Goal: Information Seeking & Learning: Check status

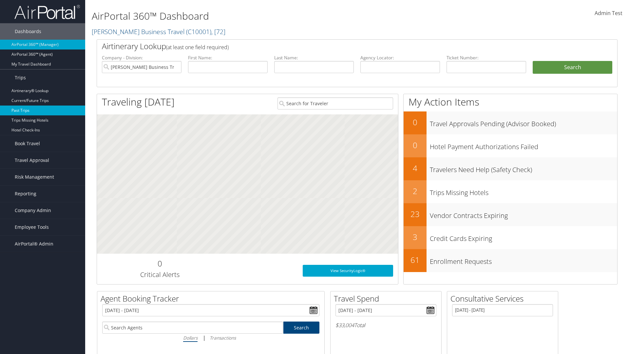
click at [43, 110] on link "Past Trips" at bounding box center [42, 110] width 85 height 10
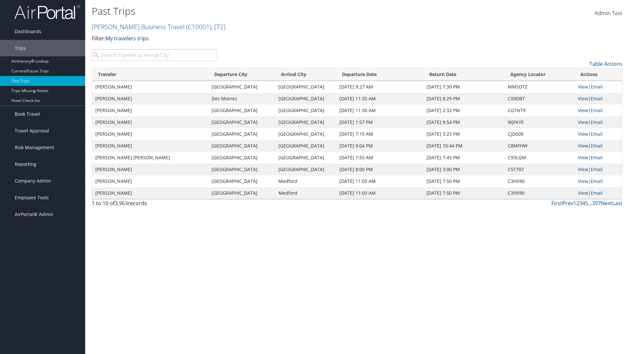
click at [128, 38] on link "My travelers trips" at bounding box center [126, 38] width 43 height 7
click at [0, 0] on link "My trips" at bounding box center [0, 0] width 0 height 0
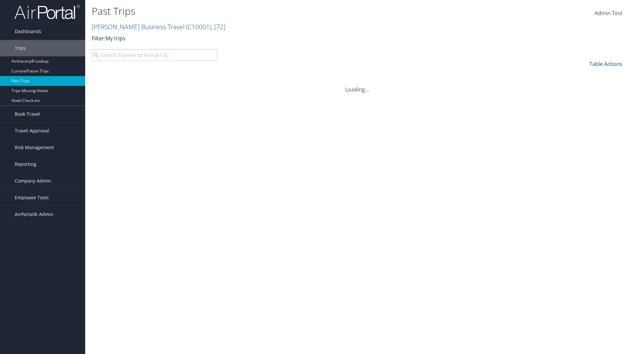
click at [117, 38] on link "My trips" at bounding box center [115, 38] width 20 height 7
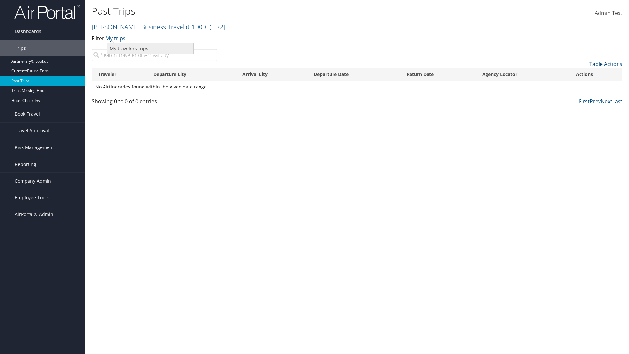
click at [150, 48] on link "My travelers trips" at bounding box center [150, 48] width 86 height 11
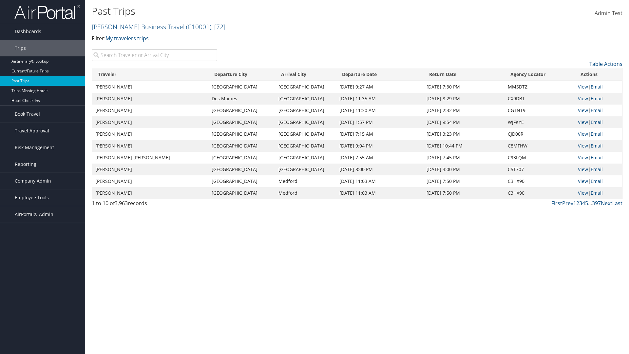
click at [135, 27] on link "[PERSON_NAME] Business Travel ( C10001 ) , [ 72 ]" at bounding box center [159, 26] width 134 height 9
click at [0, 0] on link "CBT Staging, [32649]" at bounding box center [0, 0] width 0 height 0
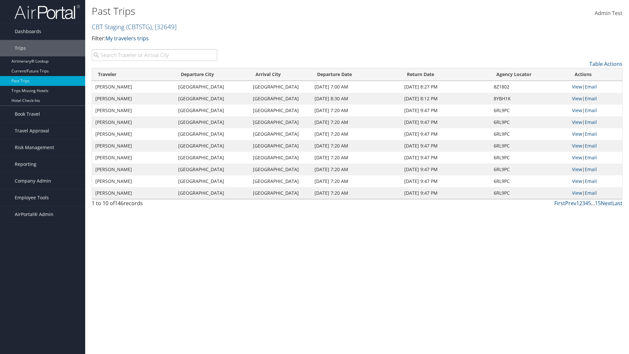
click at [134, 74] on th "Traveler" at bounding box center [133, 74] width 83 height 13
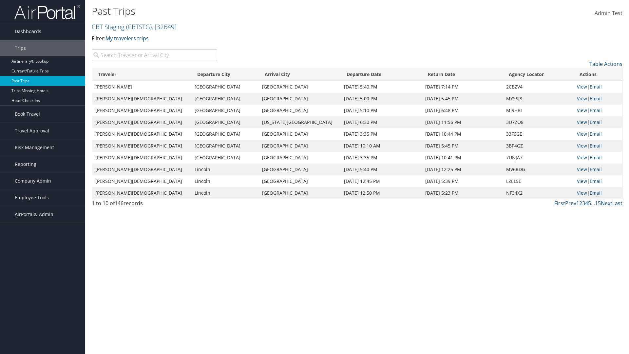
click at [134, 74] on th "Traveler" at bounding box center [141, 74] width 99 height 13
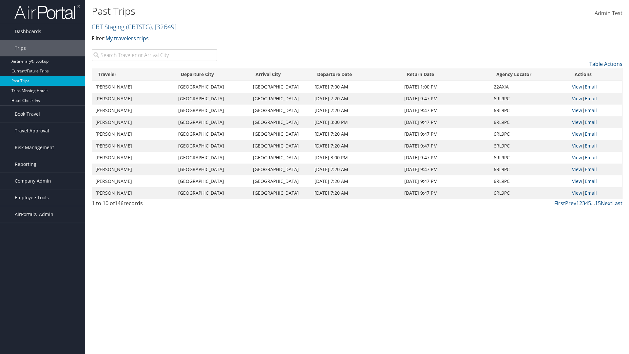
click at [213, 74] on th "Departure City" at bounding box center [212, 74] width 75 height 13
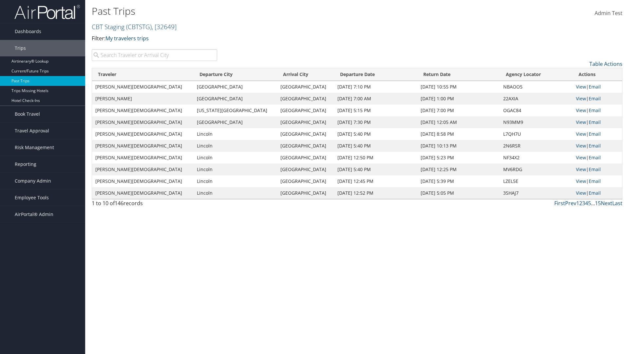
click at [213, 74] on th "Departure City" at bounding box center [236, 74] width 84 height 13
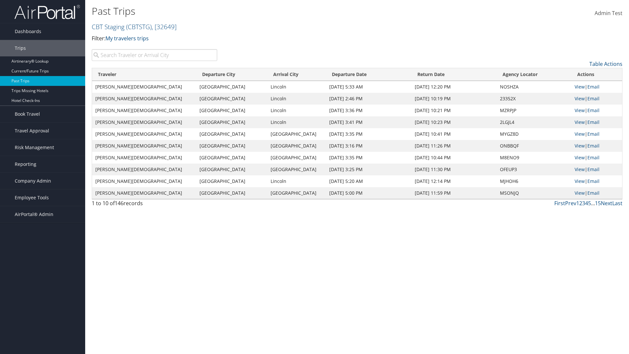
click at [280, 74] on th "Arrival City" at bounding box center [296, 74] width 59 height 13
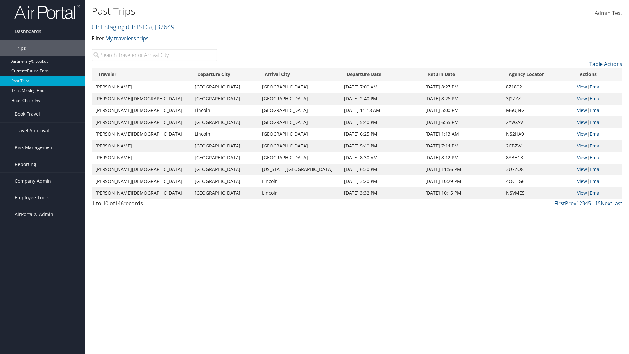
click at [280, 74] on th "Arrival City" at bounding box center [300, 74] width 82 height 13
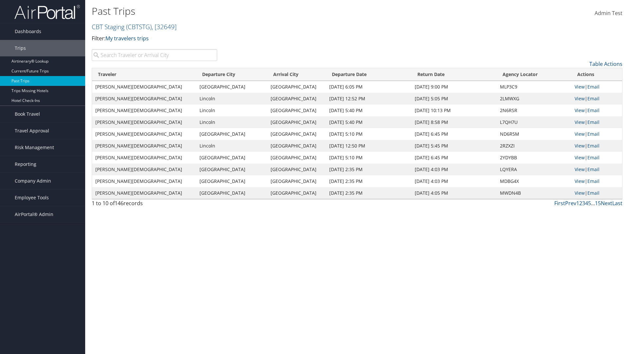
click at [355, 74] on th "Departure Date" at bounding box center [368, 74] width 85 height 13
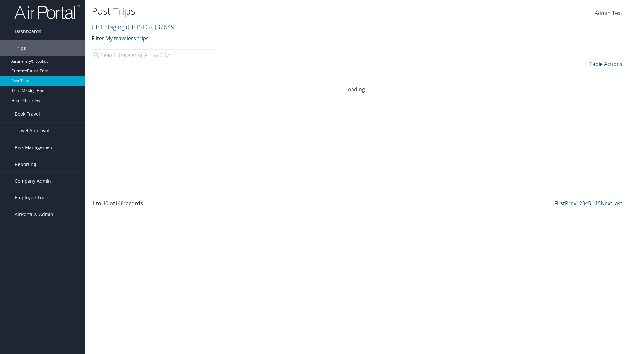
click at [355, 74] on th "Departure Date" at bounding box center [368, 74] width 85 height 13
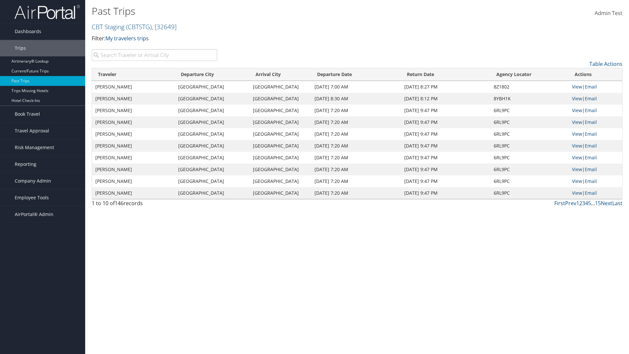
click at [445, 74] on th "Return Date" at bounding box center [445, 74] width 89 height 13
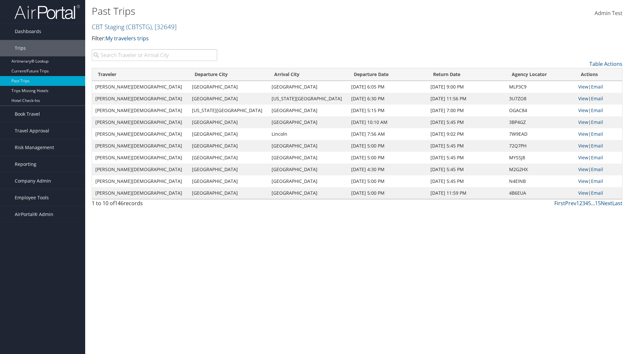
click at [445, 74] on th "Return Date" at bounding box center [466, 74] width 79 height 13
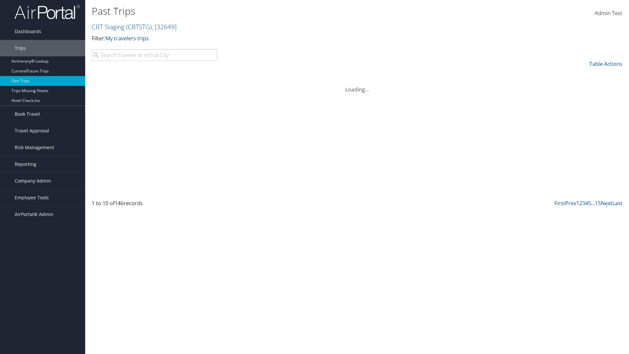
click at [529, 74] on th "Agency Locator" at bounding box center [540, 74] width 69 height 13
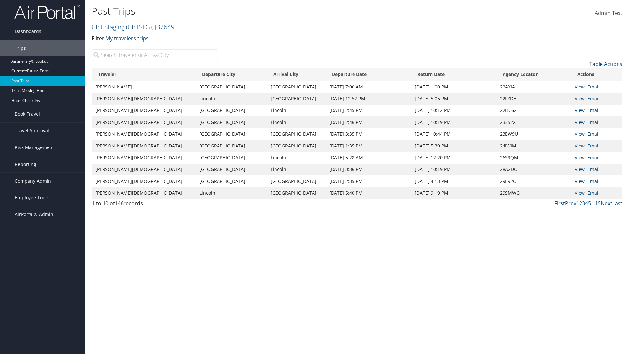
click at [529, 74] on th "Agency Locator" at bounding box center [534, 74] width 75 height 13
